Goal: Transaction & Acquisition: Purchase product/service

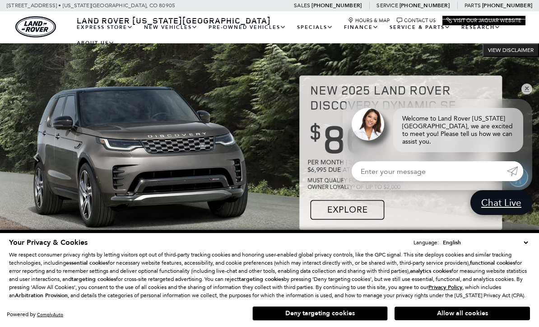
click at [533, 95] on img at bounding box center [269, 157] width 539 height 228
click at [525, 88] on link "✕" at bounding box center [526, 89] width 11 height 11
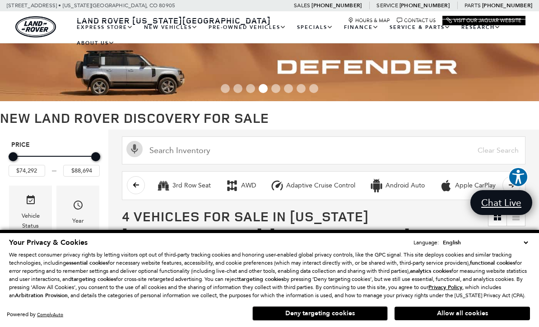
click at [426, 315] on button "Allow all cookies" at bounding box center [462, 314] width 135 height 14
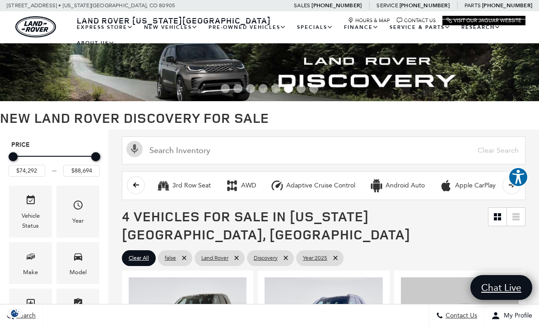
click at [0, 0] on link "Range Rover Sport" at bounding box center [0, 0] width 0 height 0
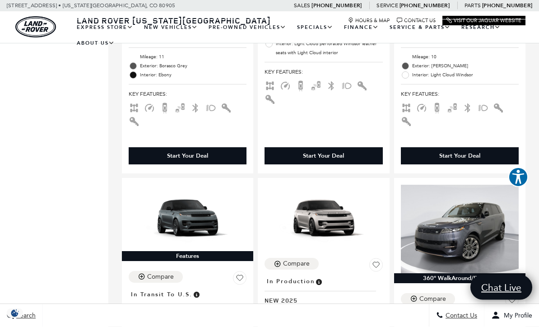
scroll to position [1822, 0]
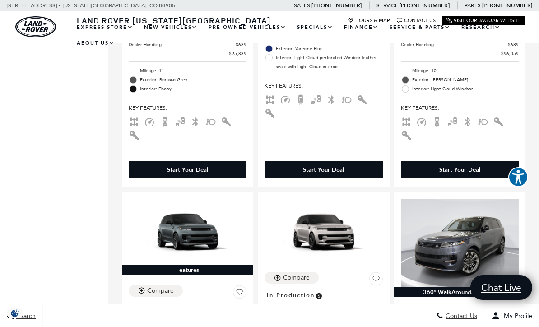
click at [0, 0] on link "View Certified Pre-Owned" at bounding box center [0, 0] width 0 height 0
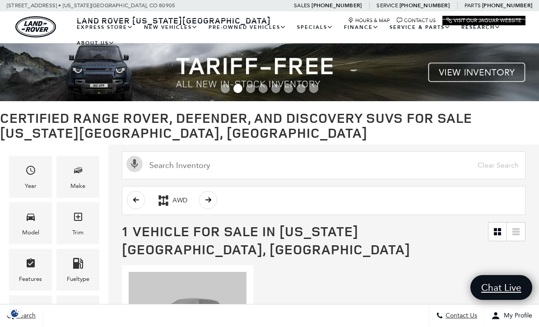
click at [93, 177] on div "Make" at bounding box center [77, 177] width 43 height 42
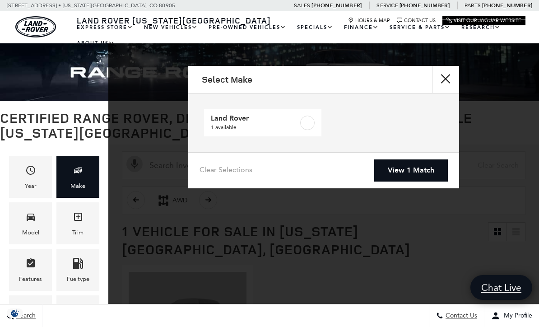
click at [39, 226] on div "Model" at bounding box center [30, 223] width 43 height 42
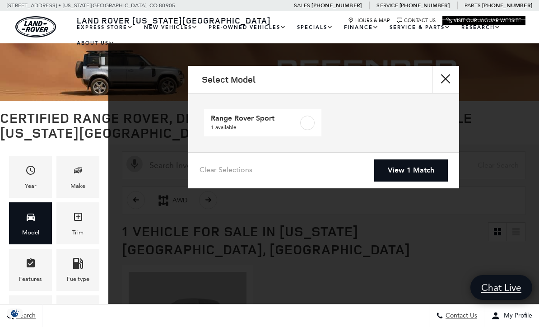
click at [309, 123] on label at bounding box center [307, 123] width 14 height 14
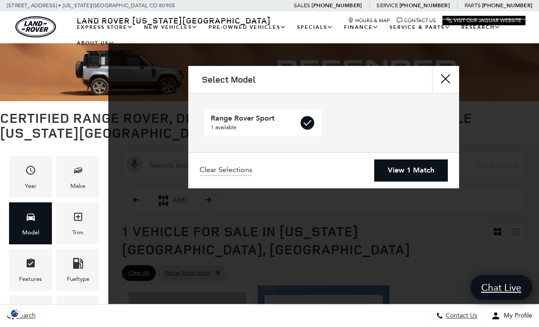
checkbox input "true"
click at [412, 169] on link "View 1 Match" at bounding box center [411, 170] width 74 height 22
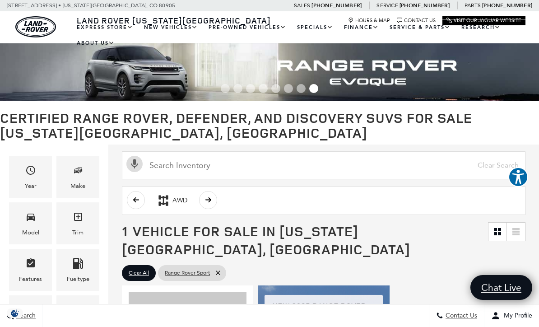
click at [0, 0] on link "View All Pre-Owned Vehicles" at bounding box center [0, 0] width 0 height 0
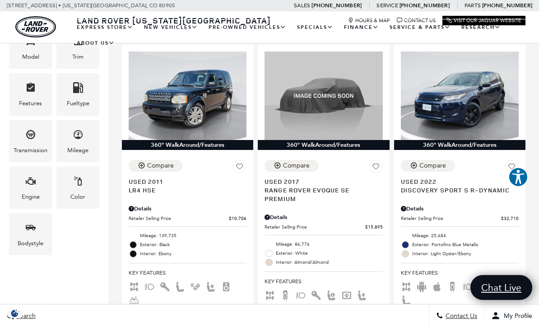
scroll to position [204, 0]
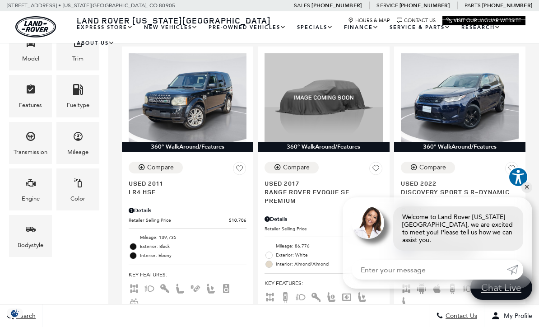
click at [526, 227] on div "360° WalkAround/Features Compare Save This Vehicle - Used 2022 Discovery Sport …" at bounding box center [460, 199] width 136 height 311
click at [527, 193] on link "✕" at bounding box center [526, 187] width 11 height 11
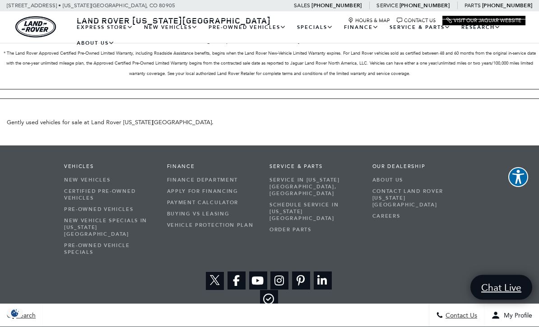
scroll to position [3453, 0]
